Goal: Navigation & Orientation: Go to known website

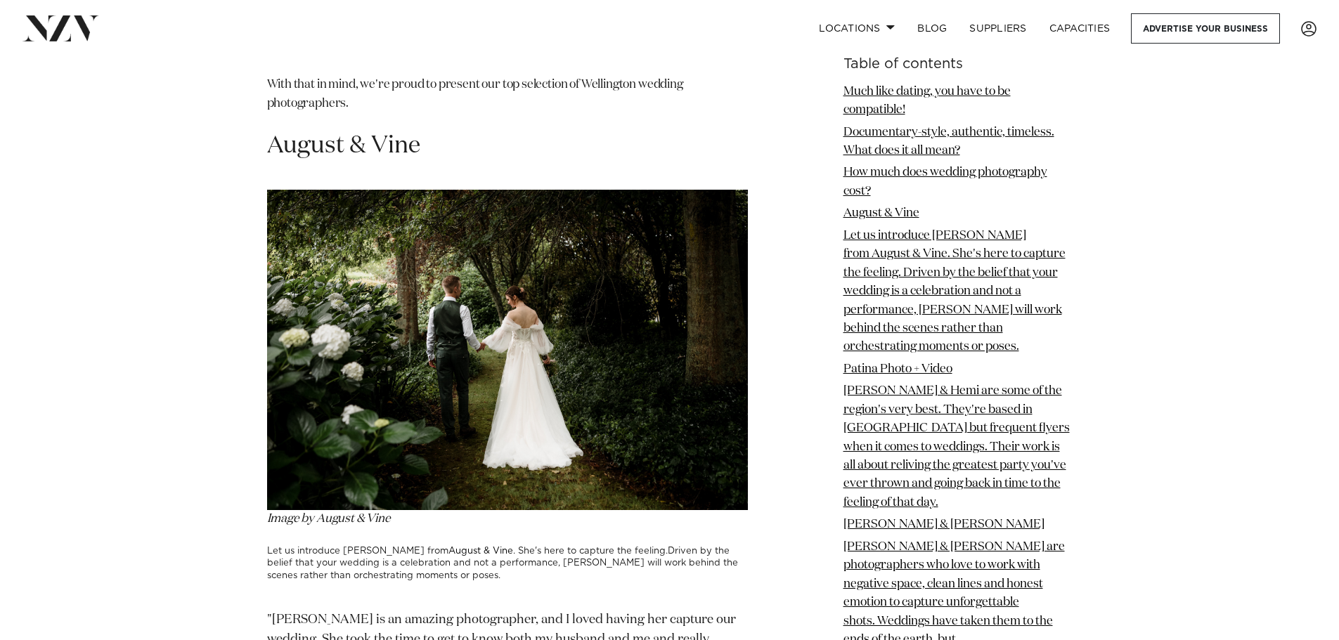
scroll to position [2015, 0]
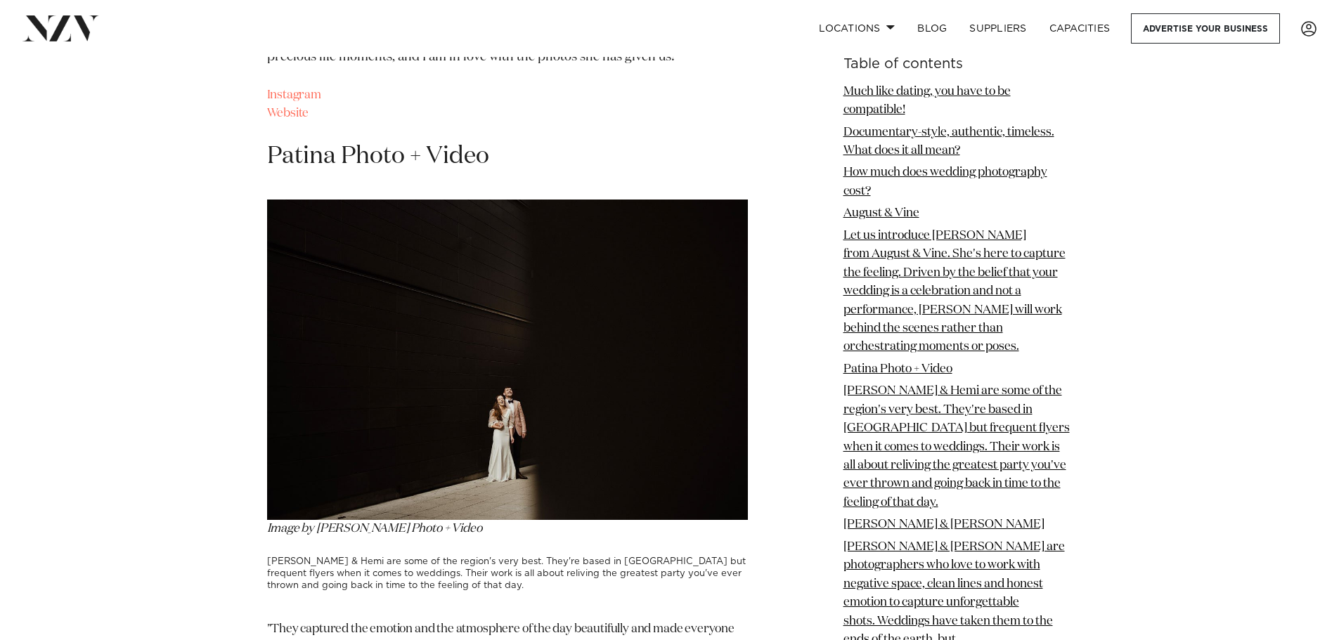
scroll to position [2696, 0]
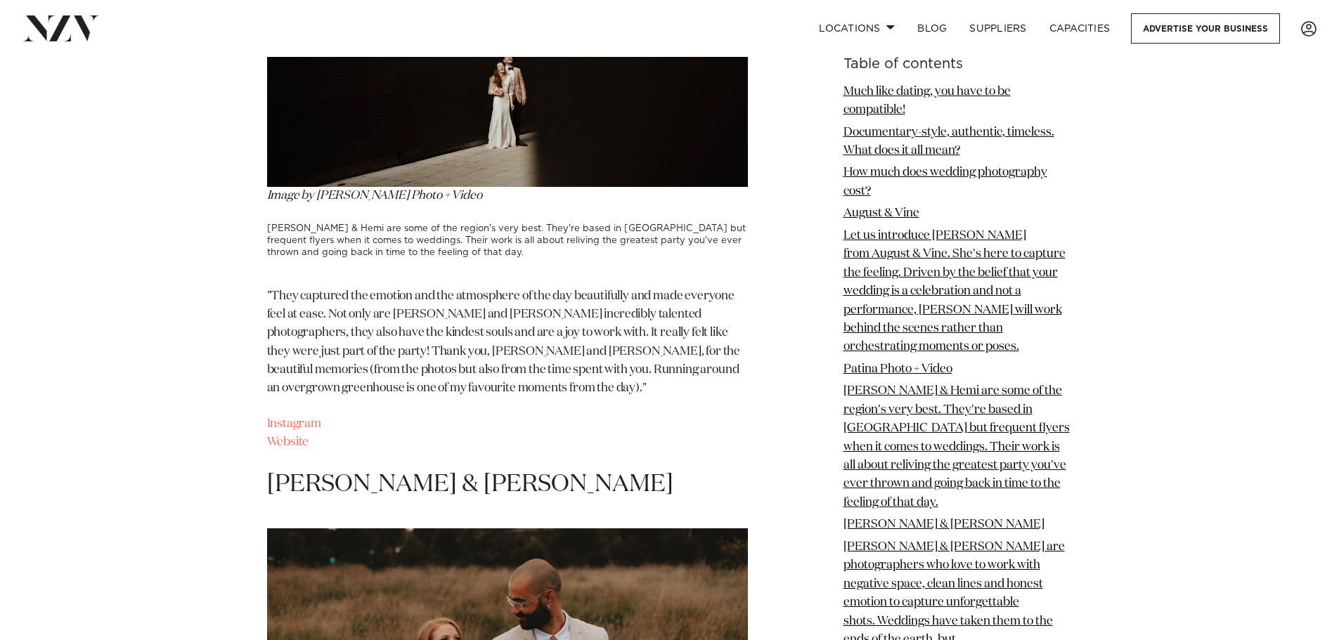
scroll to position [3029, 0]
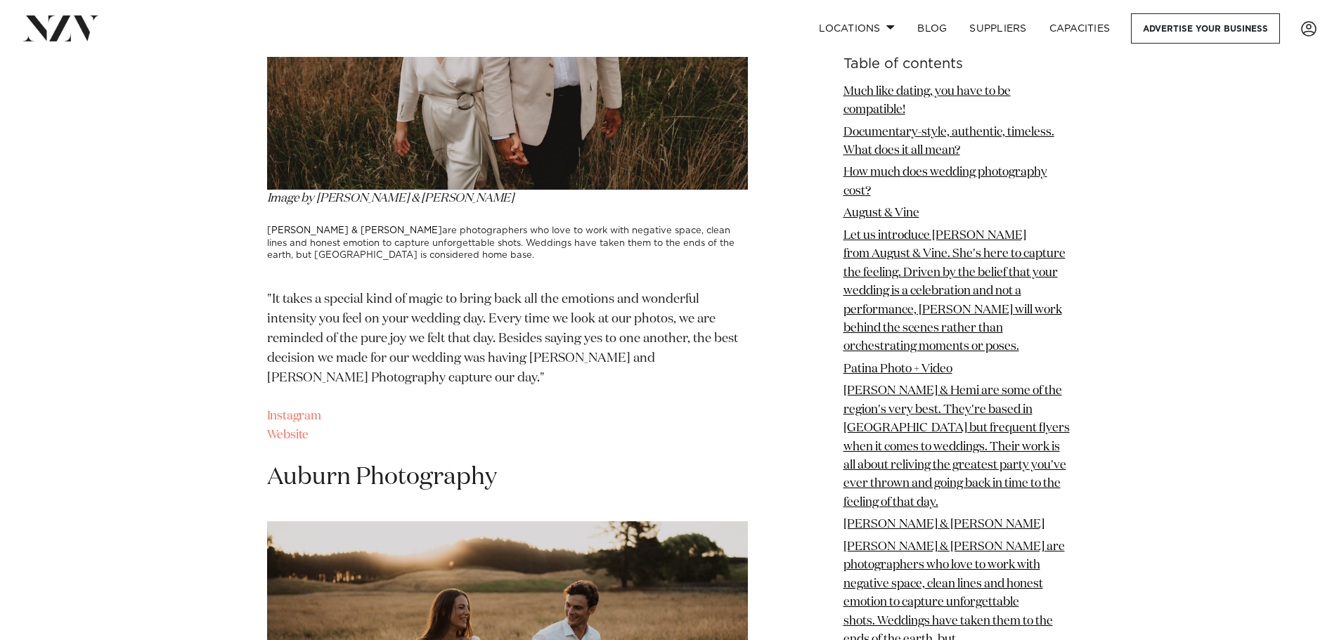
scroll to position [3688, 0]
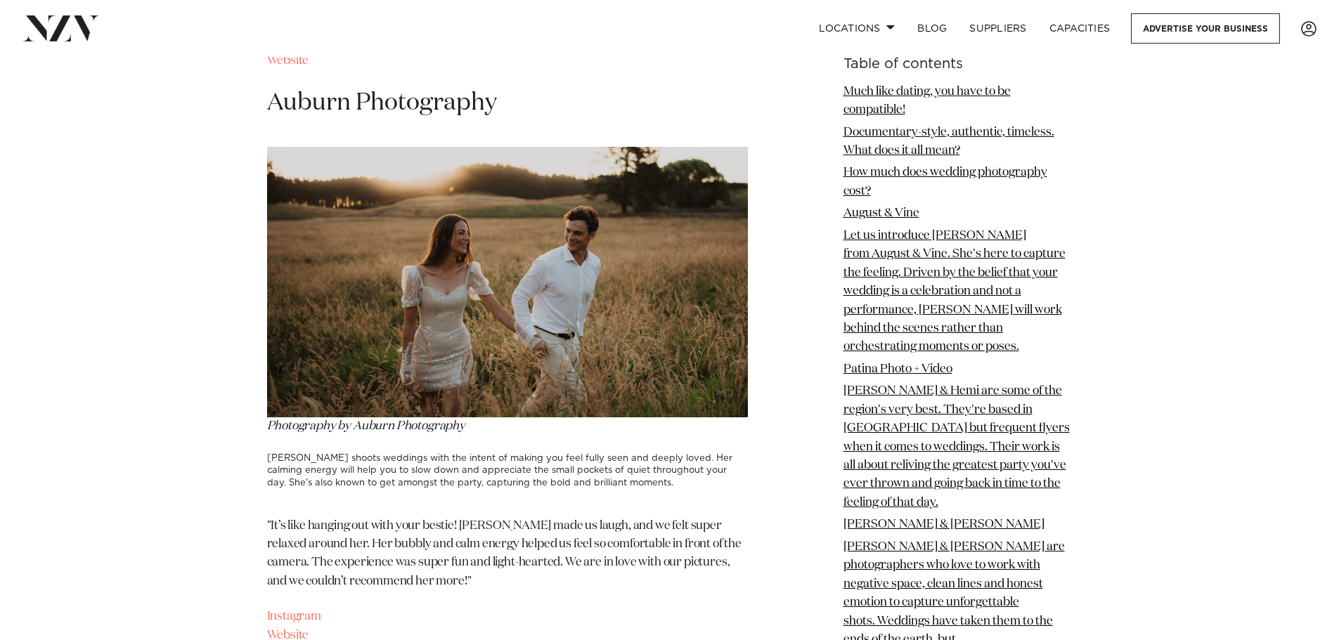
scroll to position [4067, 0]
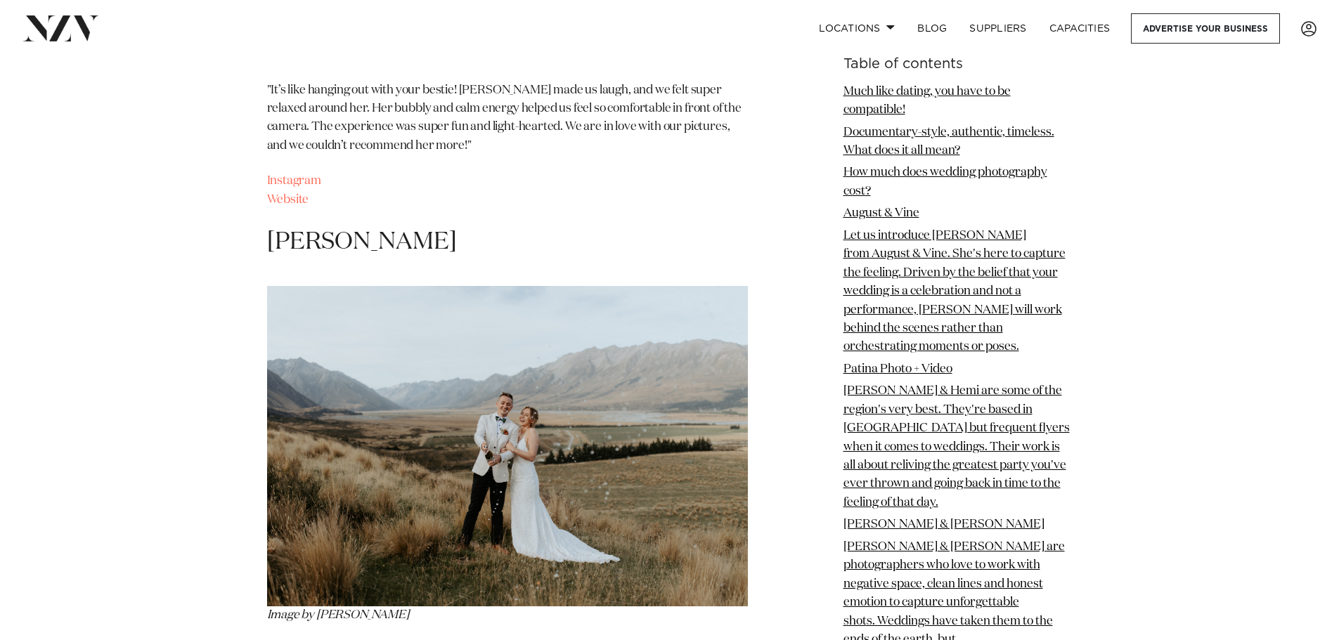
scroll to position [4498, 0]
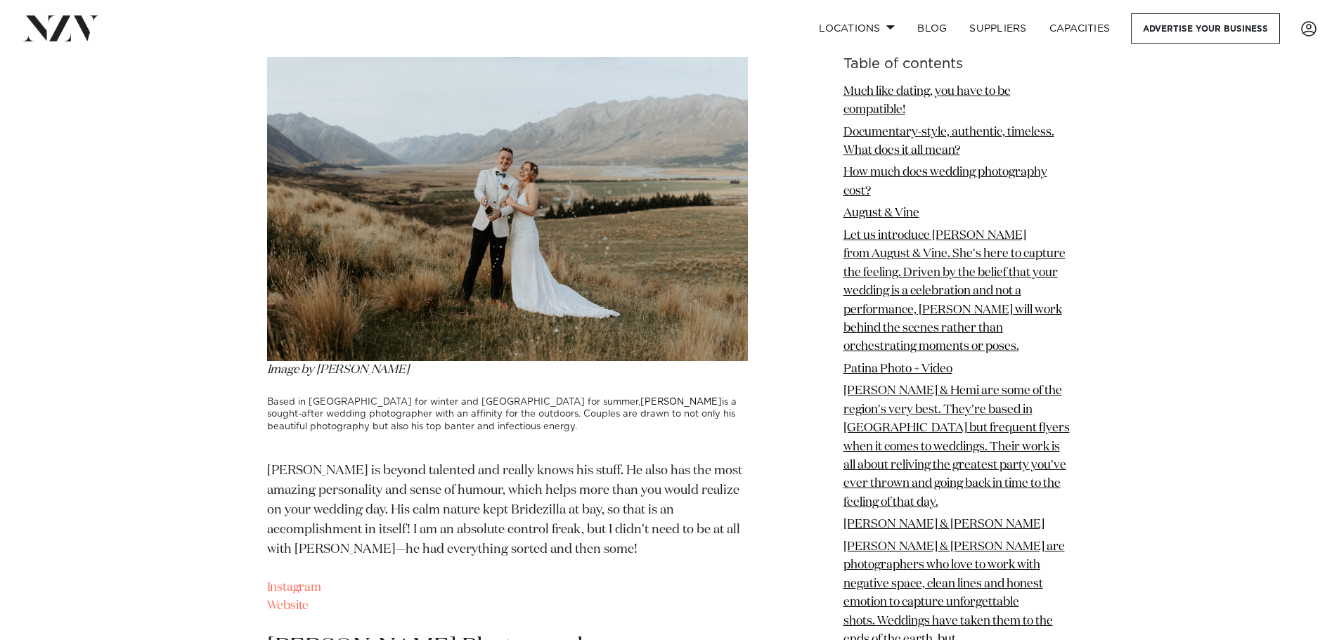
scroll to position [4743, 0]
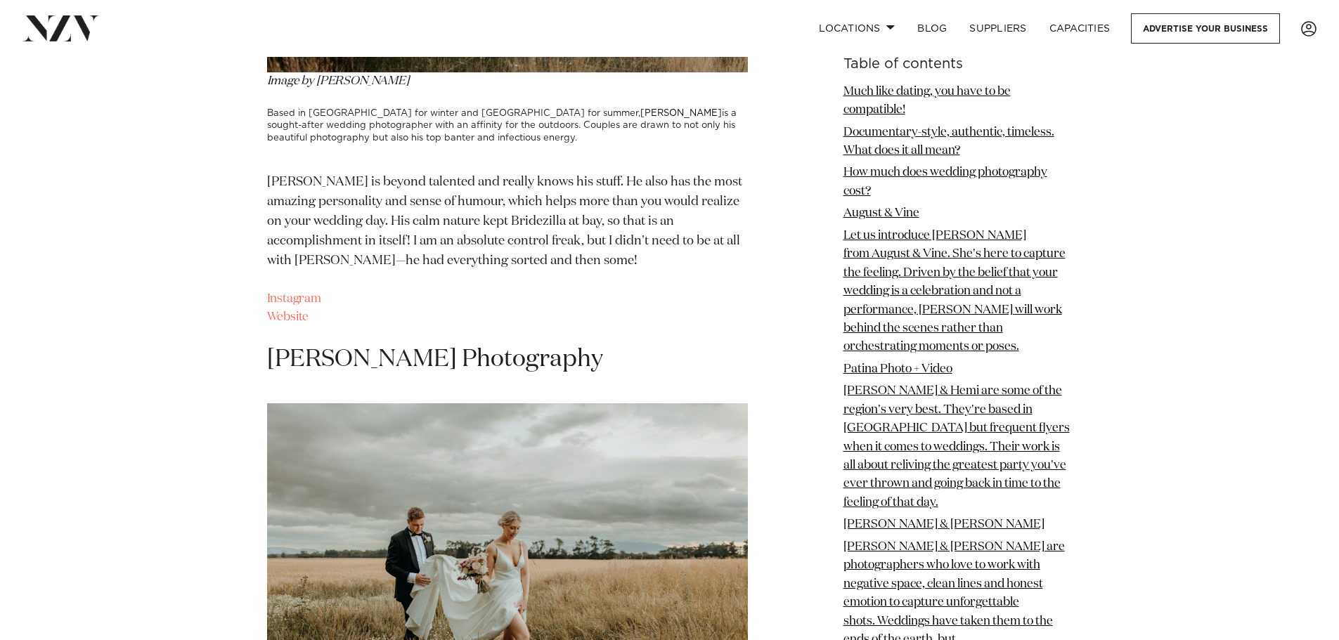
scroll to position [5043, 0]
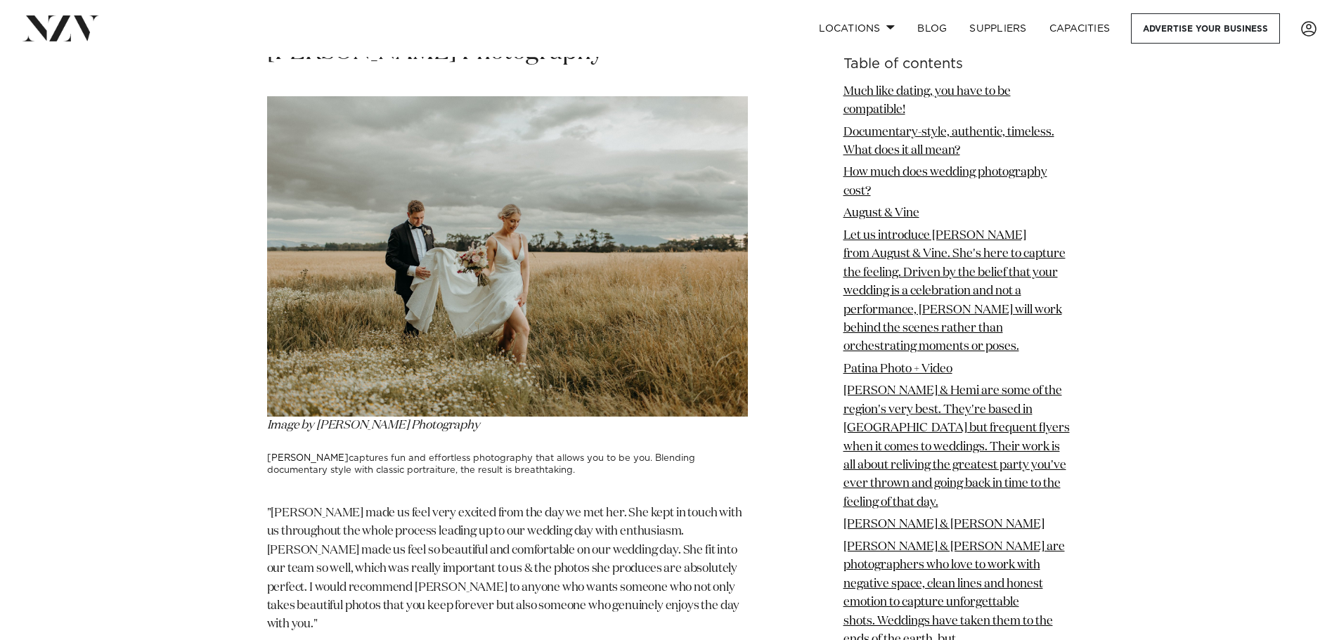
scroll to position [5339, 0]
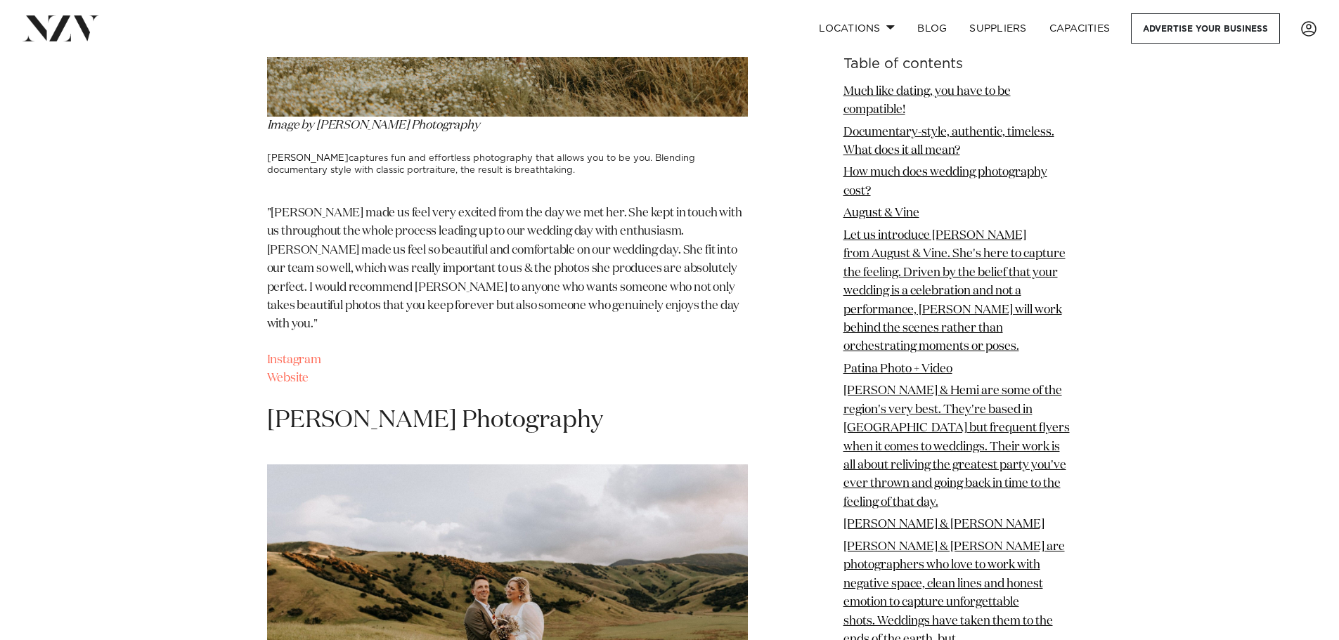
scroll to position [5641, 0]
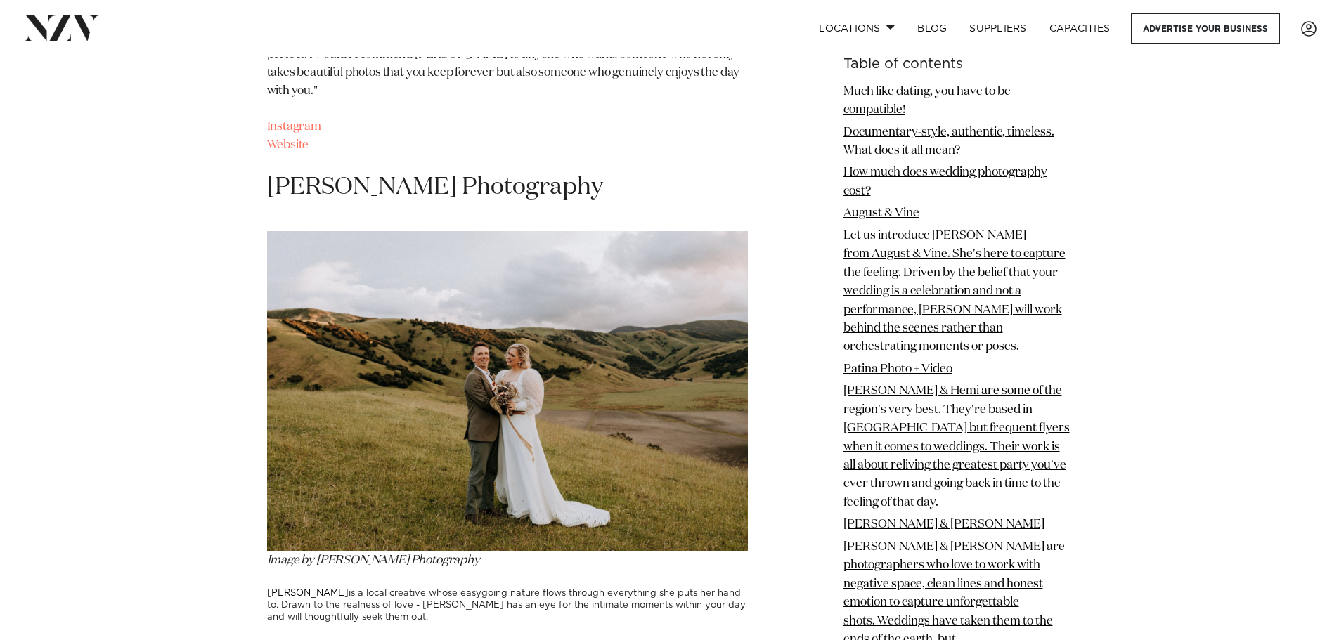
scroll to position [5875, 0]
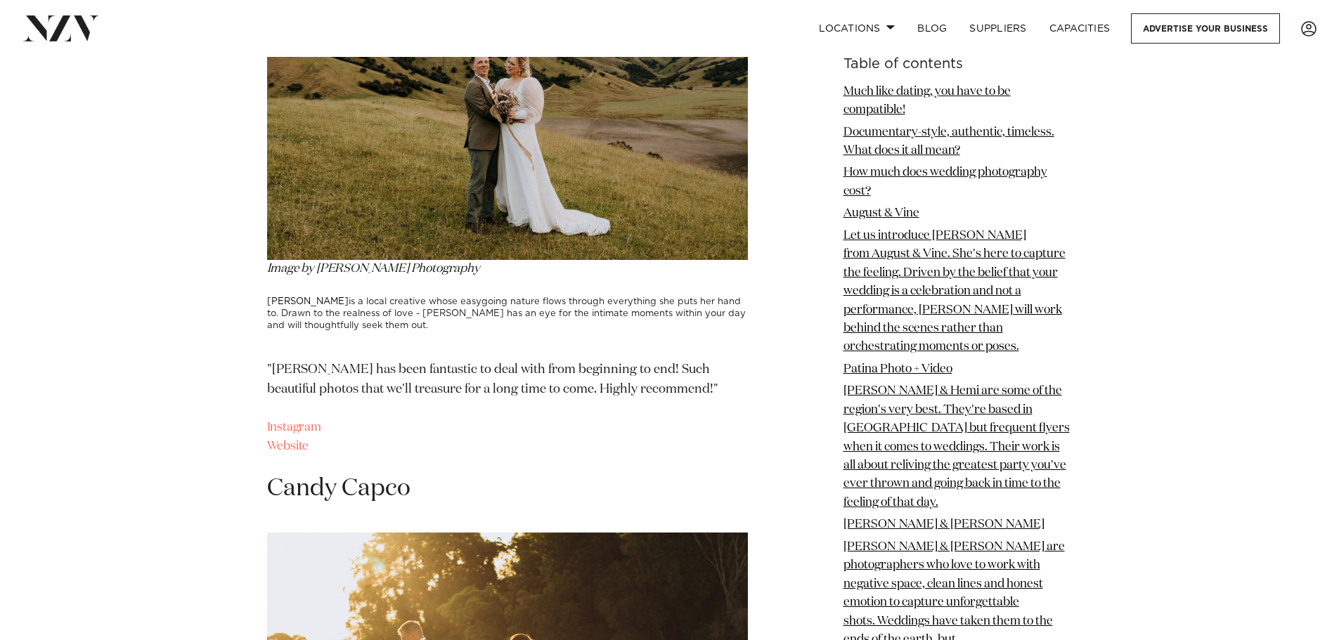
scroll to position [6167, 0]
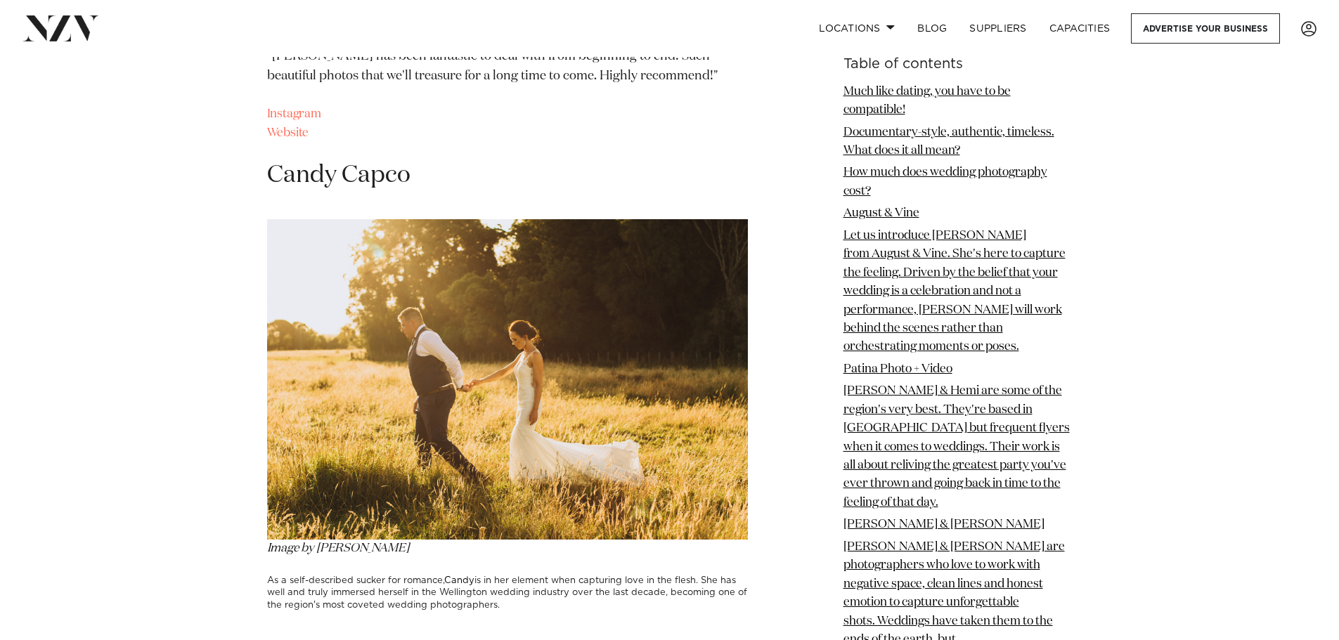
scroll to position [6478, 0]
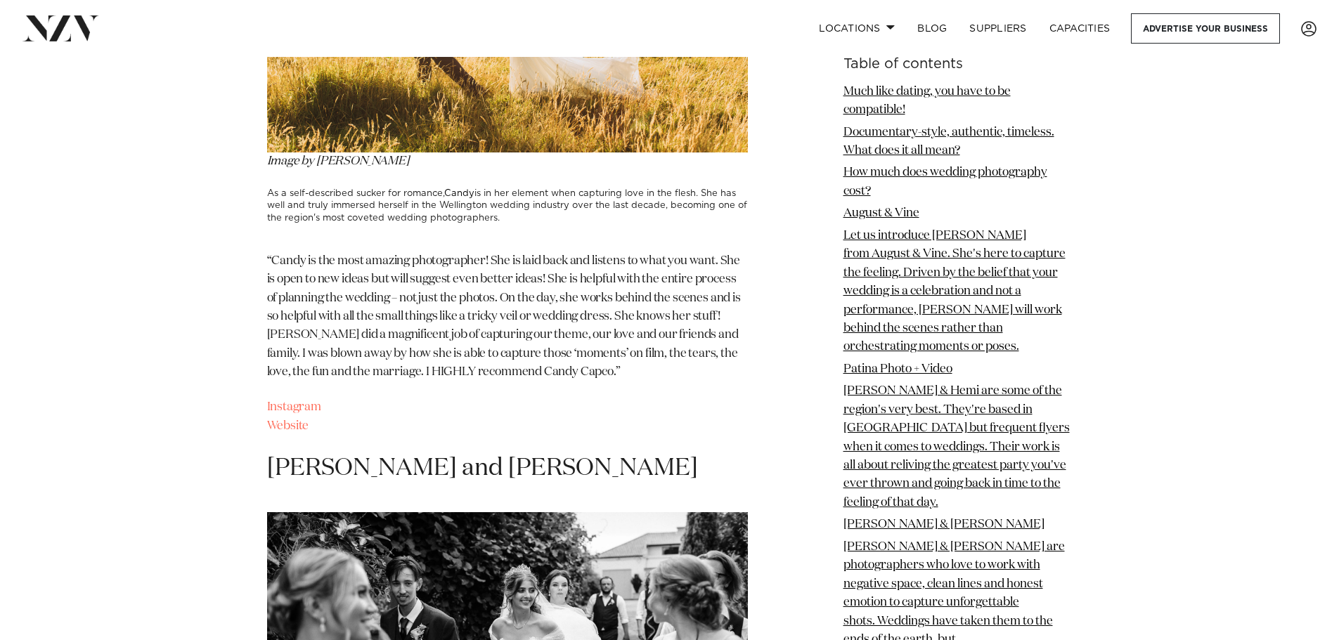
scroll to position [6865, 0]
